Goal: Task Accomplishment & Management: Manage account settings

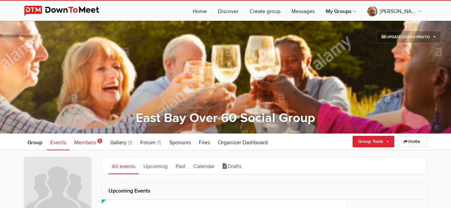
click at [89, 143] on span "Members" at bounding box center [85, 143] width 22 height 7
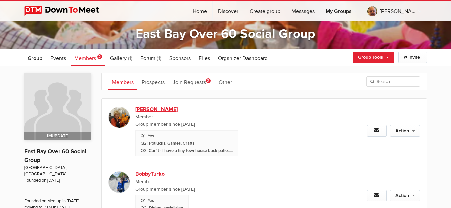
scroll to position [101, 0]
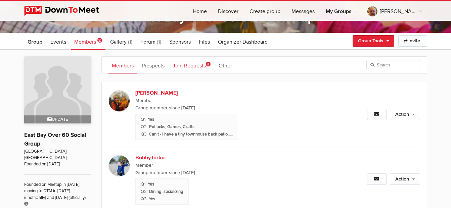
click at [198, 67] on link "Join Requests 2" at bounding box center [191, 65] width 45 height 17
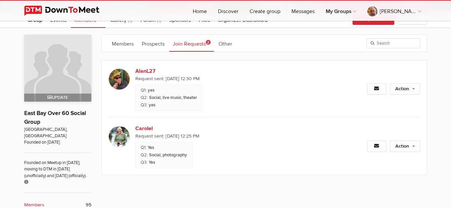
scroll to position [134, 0]
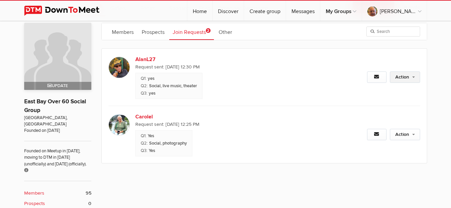
click at [407, 79] on link "Action" at bounding box center [405, 77] width 30 height 11
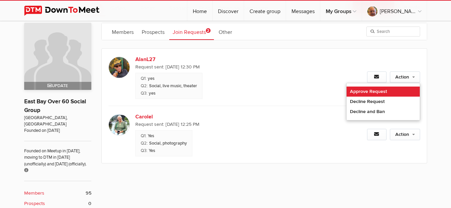
click at [376, 92] on link "Approve Request" at bounding box center [383, 92] width 73 height 10
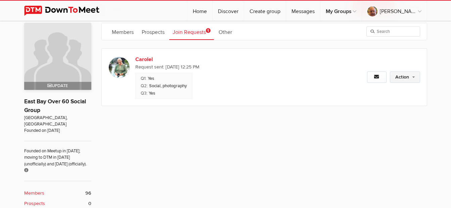
click at [404, 78] on link "Action" at bounding box center [405, 77] width 30 height 11
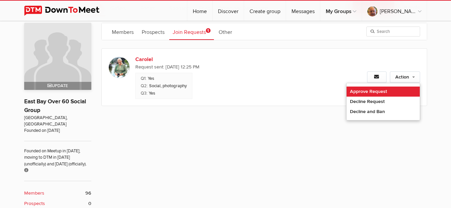
click at [392, 91] on link "Approve Request" at bounding box center [383, 92] width 73 height 10
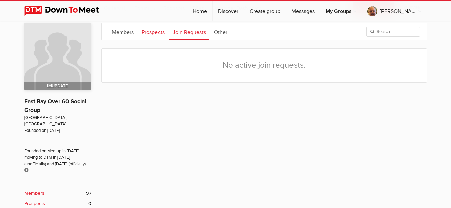
click at [154, 34] on link "Prospects" at bounding box center [153, 31] width 30 height 17
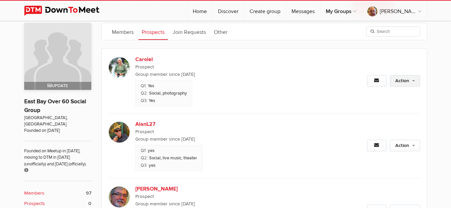
click at [401, 82] on link "Action" at bounding box center [405, 80] width 30 height 11
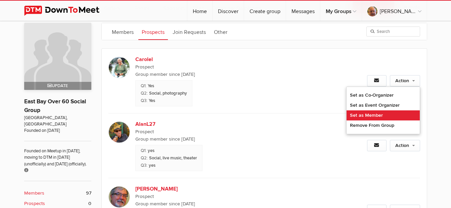
click at [385, 112] on link "Set as Member" at bounding box center [383, 116] width 73 height 10
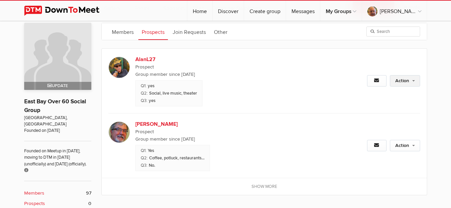
click at [403, 82] on link "Action" at bounding box center [405, 80] width 30 height 11
click at [396, 81] on link "Action" at bounding box center [405, 80] width 30 height 11
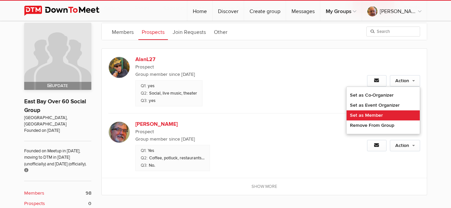
click at [384, 115] on link "Set as Member" at bounding box center [383, 116] width 73 height 10
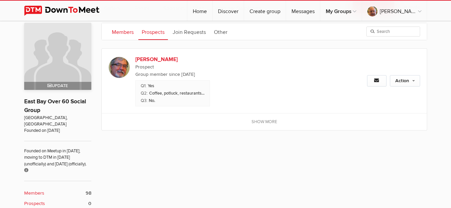
click at [118, 32] on link "Members" at bounding box center [123, 31] width 29 height 17
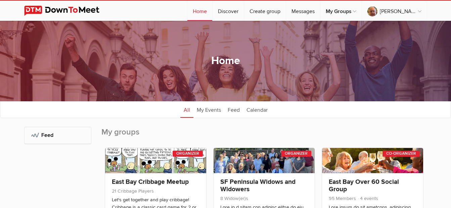
scroll to position [34, 0]
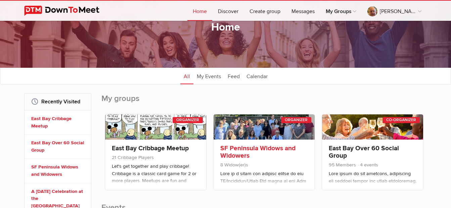
click at [254, 128] on link at bounding box center [264, 127] width 101 height 25
